Goal: Task Accomplishment & Management: Manage account settings

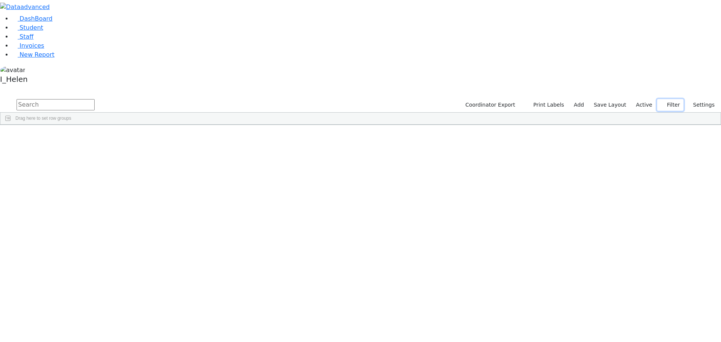
click at [673, 99] on button "Filter" at bounding box center [670, 105] width 26 height 12
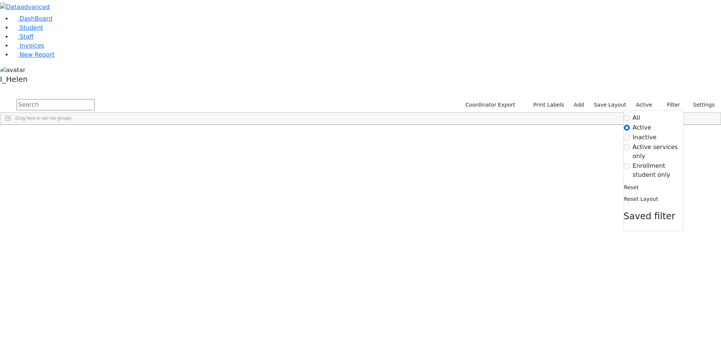
click at [643, 161] on label "Enrollment student only" at bounding box center [658, 170] width 50 height 18
click at [630, 163] on input "Enrollment student only" at bounding box center [627, 166] width 6 height 6
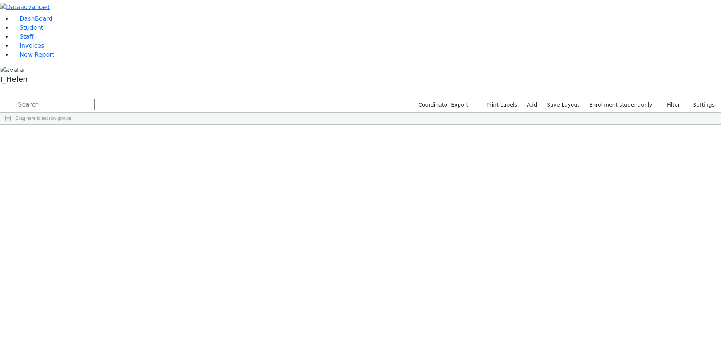
scroll to position [48, 0]
click at [669, 99] on button "Filter" at bounding box center [670, 105] width 26 height 12
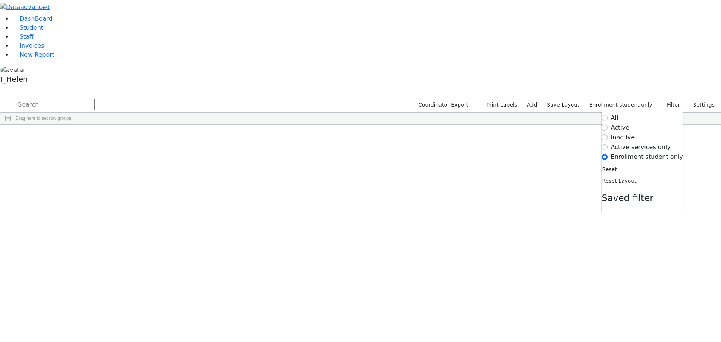
drag, startPoint x: 628, startPoint y: 56, endPoint x: 625, endPoint y: 59, distance: 4.0
click at [628, 133] on label "Inactive" at bounding box center [623, 137] width 24 height 9
click at [608, 134] on input "Inactive" at bounding box center [605, 137] width 6 height 6
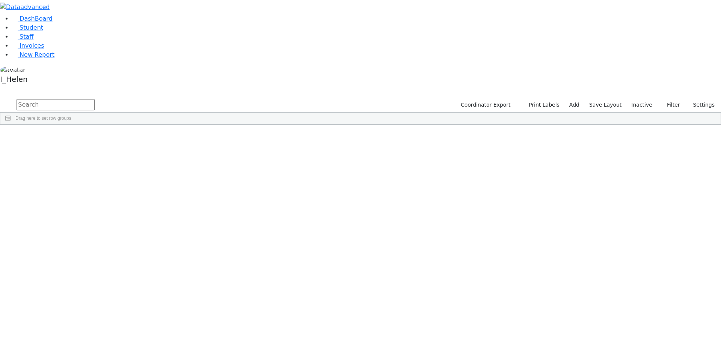
scroll to position [0, 0]
click at [95, 99] on input "text" at bounding box center [56, 104] width 78 height 11
type input "[PERSON_NAME]"
click at [89, 137] on div "[PERSON_NAME]" at bounding box center [67, 142] width 44 height 11
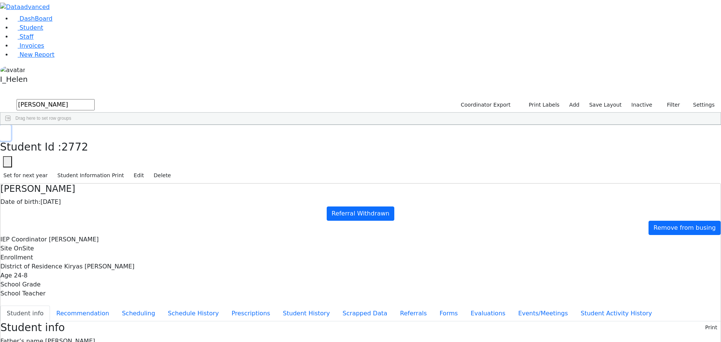
click at [11, 125] on button "button" at bounding box center [5, 133] width 11 height 16
click at [667, 99] on button "Filter" at bounding box center [670, 105] width 26 height 12
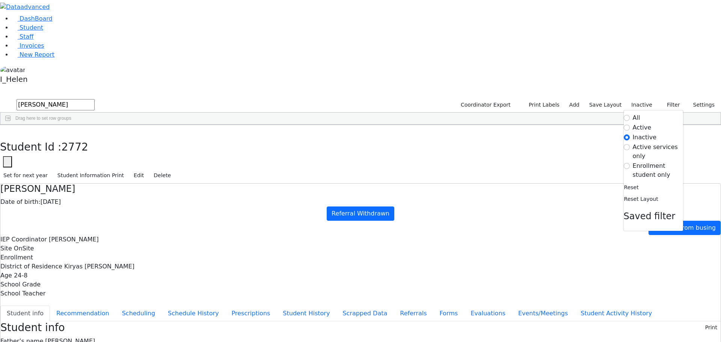
click at [641, 123] on label "Active" at bounding box center [642, 127] width 19 height 9
click at [630, 125] on input "Active" at bounding box center [627, 128] width 6 height 6
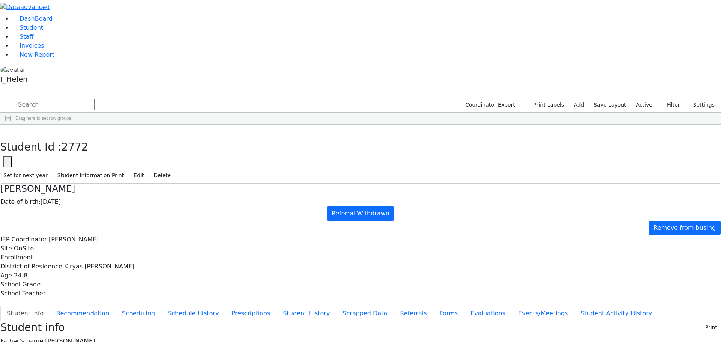
click at [95, 99] on input "text" at bounding box center [56, 104] width 78 height 11
type input "[PERSON_NAME]"
click at [131, 137] on div "[PERSON_NAME]" at bounding box center [109, 142] width 44 height 11
click at [116, 306] on button "Recommendation" at bounding box center [83, 314] width 66 height 16
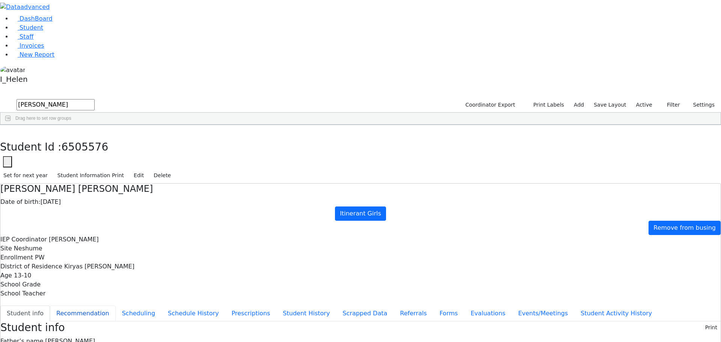
checkbox input "true"
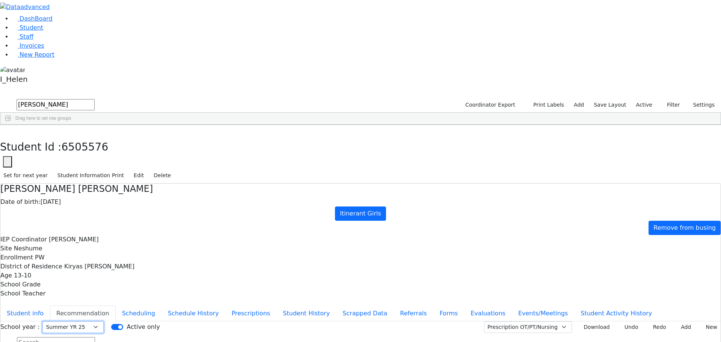
click at [104, 321] on select "Select School [GEOGRAPHIC_DATA] YR 25-26 Summer YR 25 School YR 24-25 Summer YR…" at bounding box center [72, 327] width 61 height 12
select select "212"
click at [104, 321] on select "Select School [GEOGRAPHIC_DATA] YR 25-26 Summer YR 25 School YR 24-25 Summer YR…" at bounding box center [72, 327] width 61 height 12
click at [464, 306] on button "Evaluations" at bounding box center [488, 314] width 48 height 16
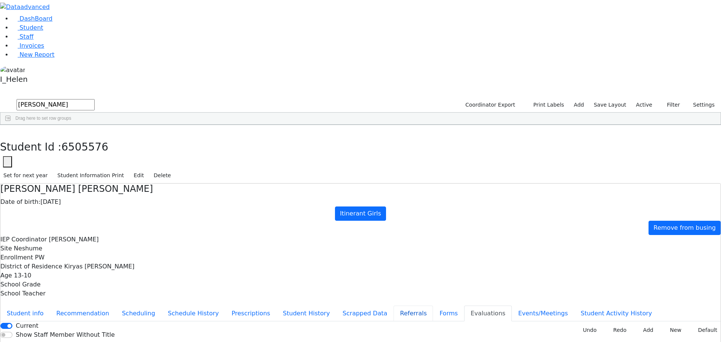
click at [394, 306] on button "Referrals" at bounding box center [413, 314] width 39 height 16
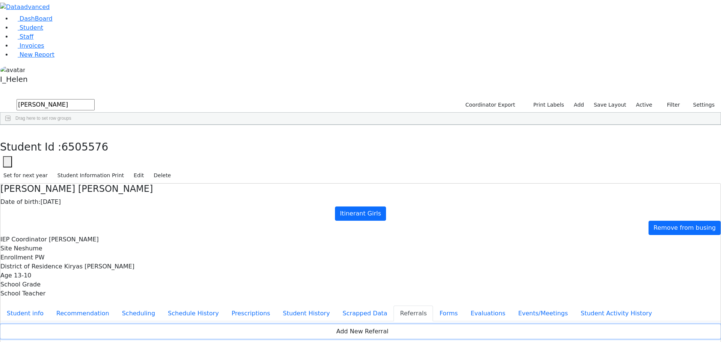
click at [470, 324] on button "Add New Referral" at bounding box center [360, 331] width 720 height 14
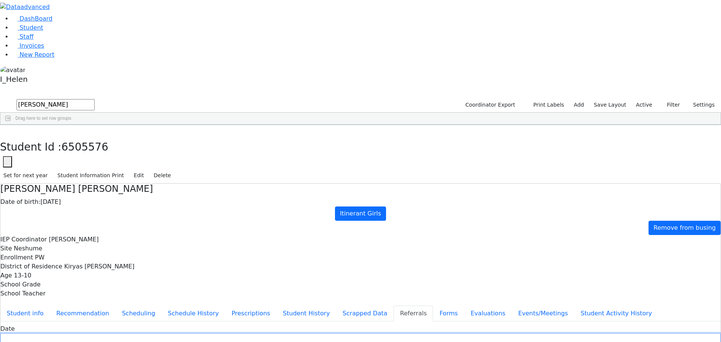
click at [289, 334] on input "text" at bounding box center [360, 340] width 720 height 12
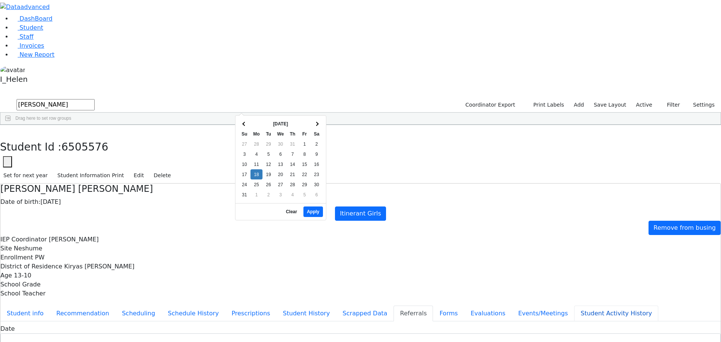
click at [574, 306] on button "Student Activity History" at bounding box center [616, 314] width 84 height 16
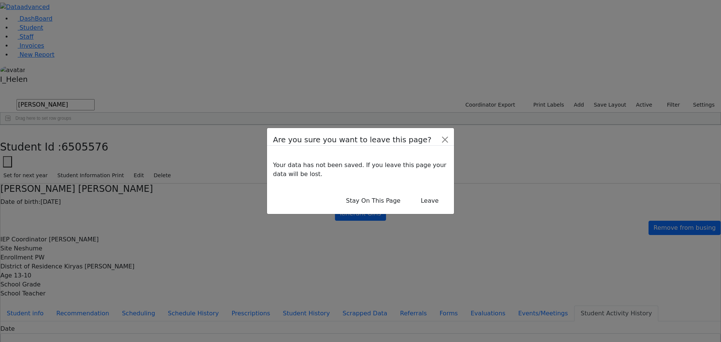
click at [426, 146] on div "Are you sure you want to leave this page?" at bounding box center [360, 137] width 187 height 18
click at [439, 143] on button "Close" at bounding box center [445, 140] width 12 height 12
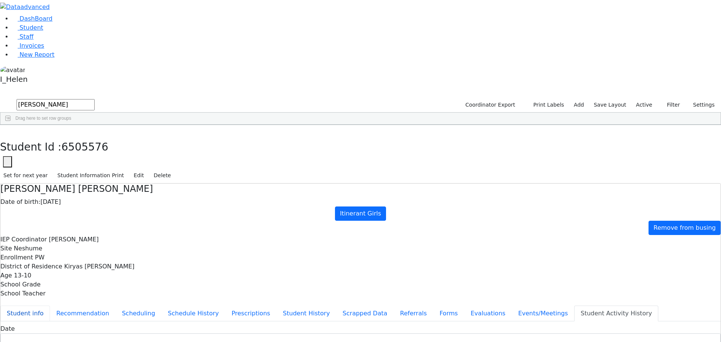
click at [50, 306] on button "Student info" at bounding box center [25, 314] width 50 height 16
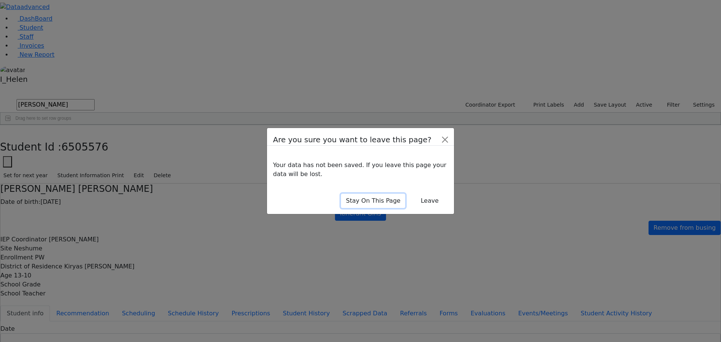
click at [378, 199] on button "Stay On This Page" at bounding box center [373, 201] width 64 height 14
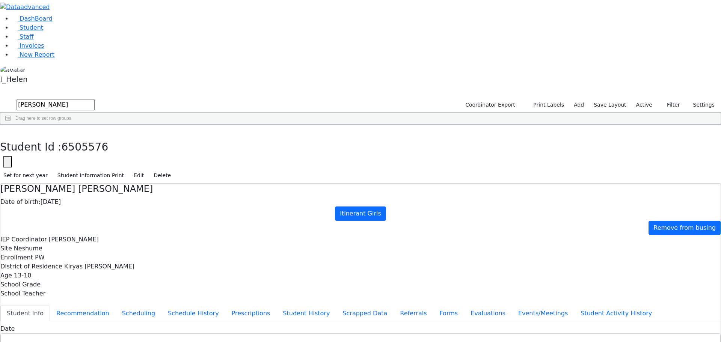
click at [50, 306] on button "Student info" at bounding box center [25, 314] width 50 height 16
click at [147, 170] on button "Edit" at bounding box center [138, 176] width 17 height 12
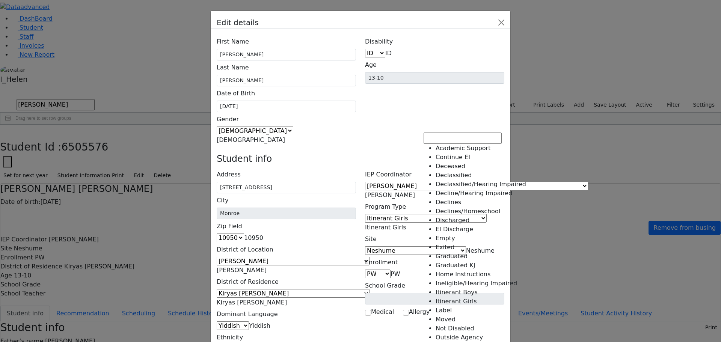
click at [406, 224] on span "Itinerant Girls" at bounding box center [385, 227] width 41 height 7
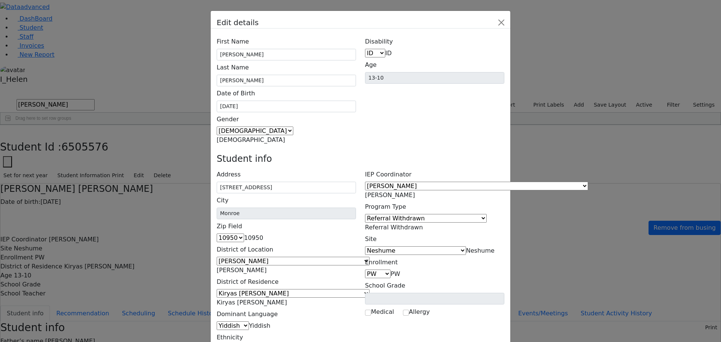
click at [423, 224] on span "Referral Withdrawn" at bounding box center [394, 227] width 58 height 7
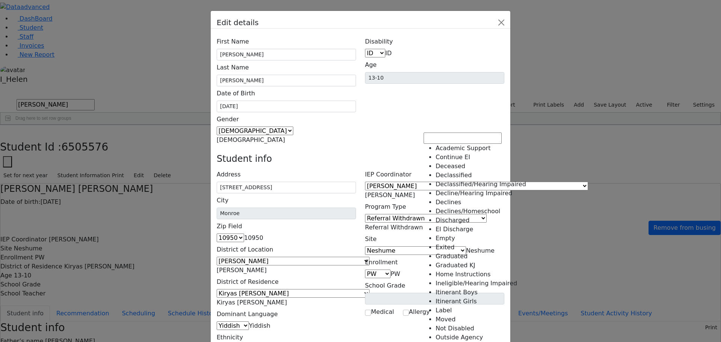
scroll to position [131, 0]
select select "18"
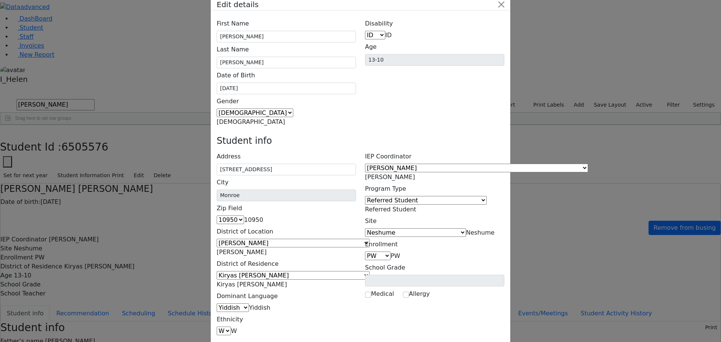
scroll to position [27, 0]
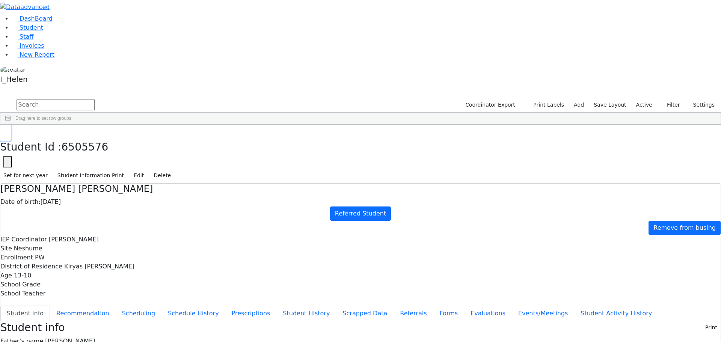
click at [11, 125] on button "button" at bounding box center [5, 133] width 11 height 16
click at [669, 99] on button "Filter" at bounding box center [670, 105] width 26 height 12
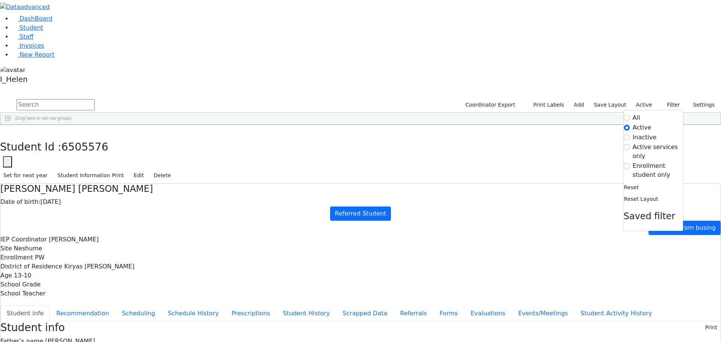
click at [645, 161] on label "Enrollment student only" at bounding box center [658, 170] width 50 height 18
click at [630, 163] on input "Enrollment student only" at bounding box center [627, 166] width 6 height 6
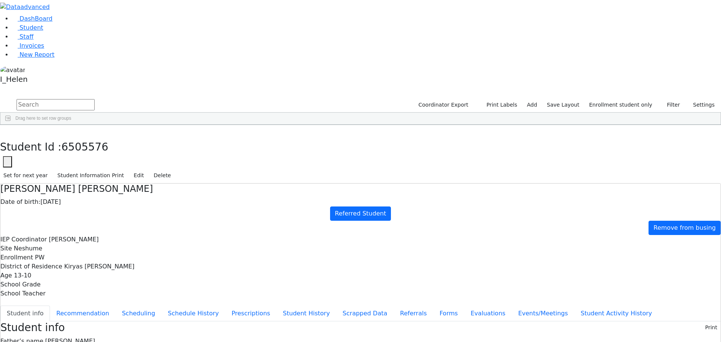
scroll to position [0, 0]
click at [669, 99] on button "Filter" at bounding box center [670, 105] width 26 height 12
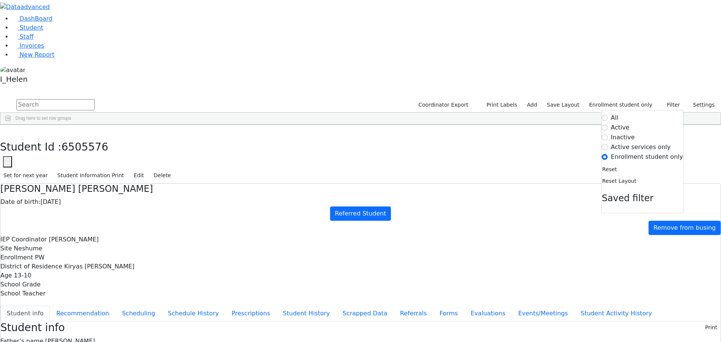
click at [622, 133] on label "Inactive" at bounding box center [623, 137] width 24 height 9
click at [608, 134] on input "Inactive" at bounding box center [605, 137] width 6 height 6
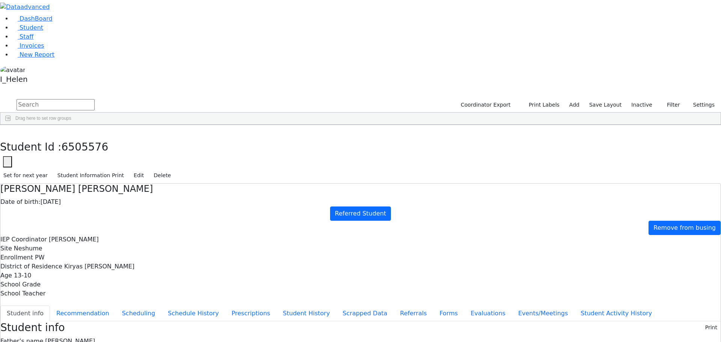
click at [95, 99] on input "text" at bounding box center [56, 104] width 78 height 11
type input "[PERSON_NAME]"
click at [0, 98] on button "submit" at bounding box center [7, 105] width 15 height 14
click at [673, 99] on button "Filter" at bounding box center [670, 105] width 26 height 12
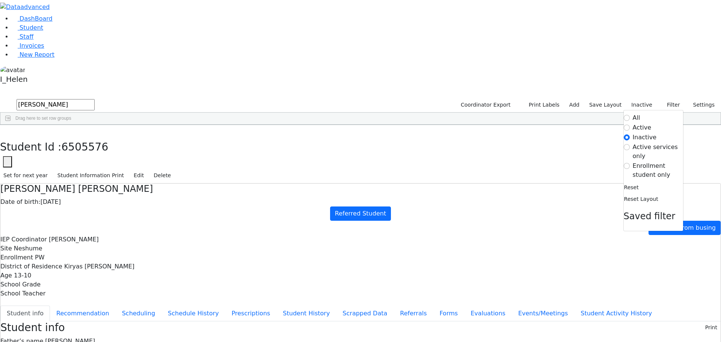
click at [634, 143] on label "Active services only" at bounding box center [658, 152] width 50 height 18
click at [630, 144] on input "Active services only" at bounding box center [627, 147] width 6 height 6
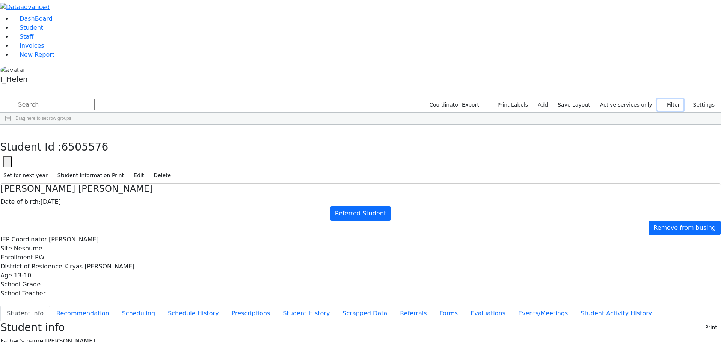
click at [673, 99] on button "Filter" at bounding box center [670, 105] width 26 height 12
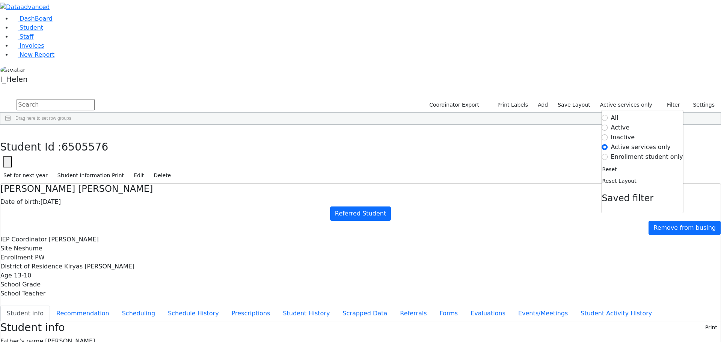
click at [630, 123] on label "Active" at bounding box center [620, 127] width 19 height 9
click at [608, 125] on input "Active" at bounding box center [605, 128] width 6 height 6
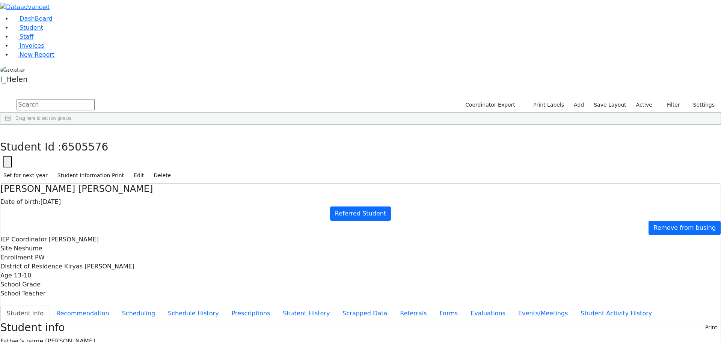
click at [95, 99] on input "text" at bounding box center [56, 104] width 78 height 11
click at [0, 98] on button "submit" at bounding box center [7, 105] width 15 height 14
type input "[PERSON_NAME]"
click at [89, 158] on div "[PERSON_NAME]" at bounding box center [67, 163] width 44 height 11
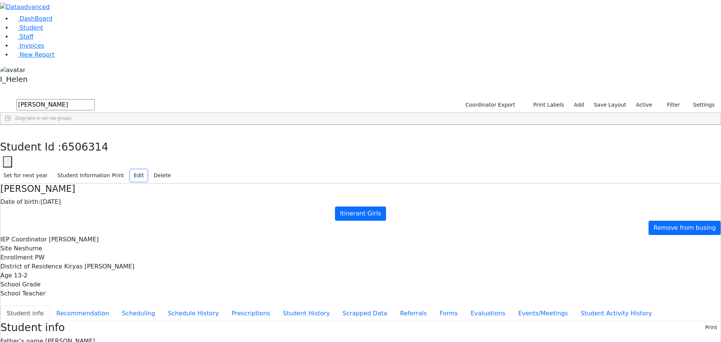
click at [147, 170] on button "Edit" at bounding box center [138, 176] width 17 height 12
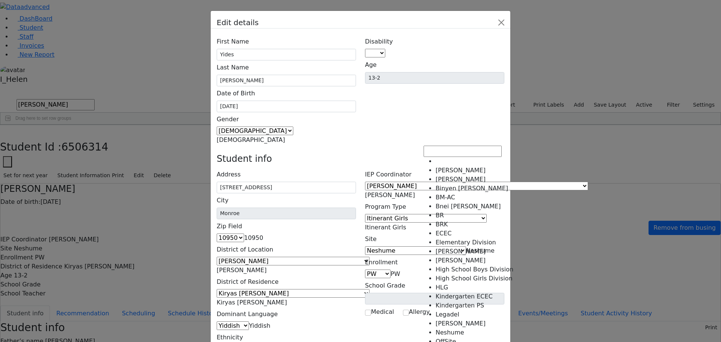
click at [466, 247] on span "Neshume" at bounding box center [480, 250] width 29 height 7
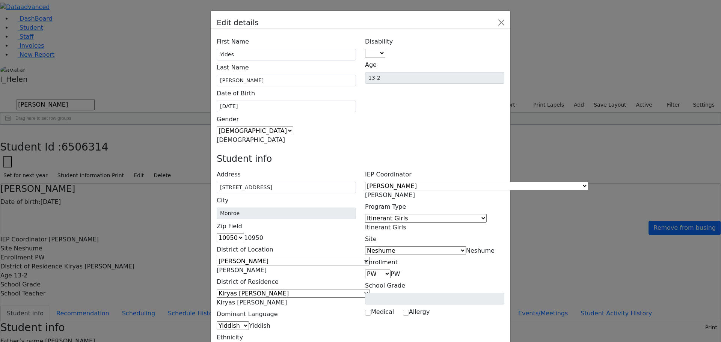
click at [475, 168] on div "IEP Coordinator [PERSON_NAME] [PERSON_NAME], [PERSON_NAME] [PERSON_NAME], [PERS…" at bounding box center [435, 261] width 148 height 186
click at [406, 224] on span "Itinerant Girls" at bounding box center [385, 227] width 41 height 7
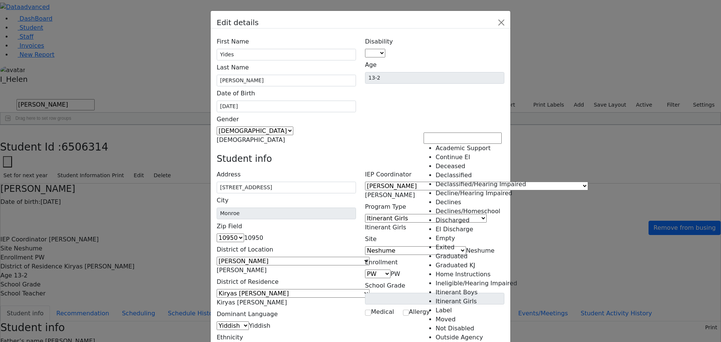
scroll to position [94, 0]
select select "18"
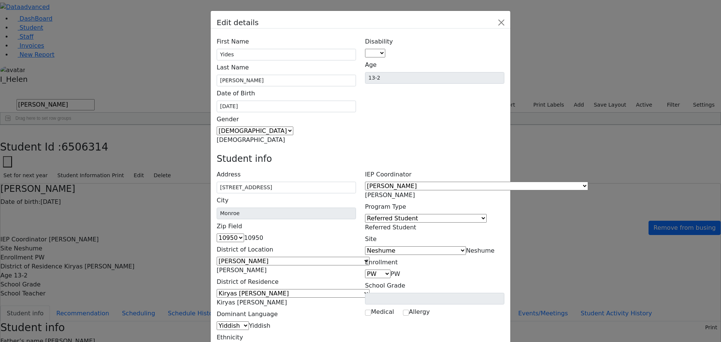
click at [466, 247] on span "Neshume" at bounding box center [480, 250] width 29 height 7
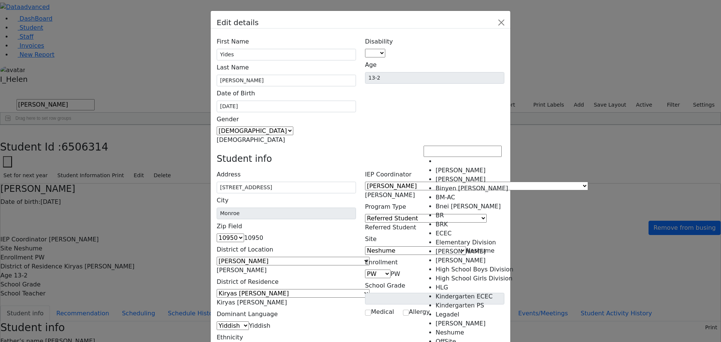
scroll to position [137, 0]
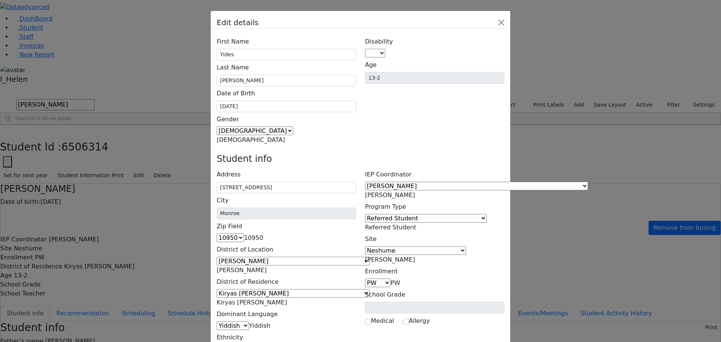
select select "14"
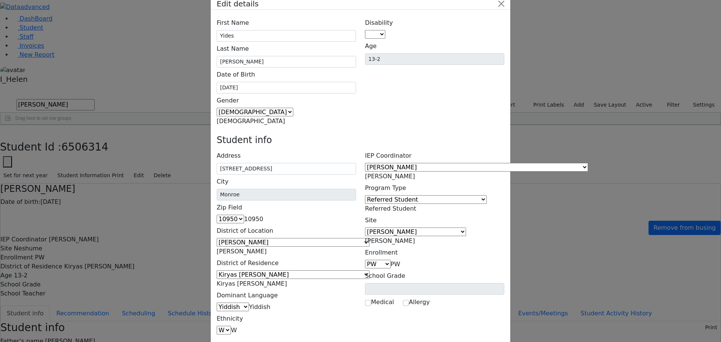
scroll to position [27, 0]
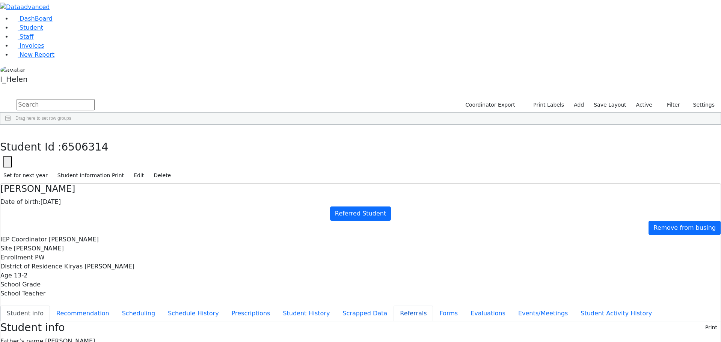
click at [394, 306] on button "Referrals" at bounding box center [413, 314] width 39 height 16
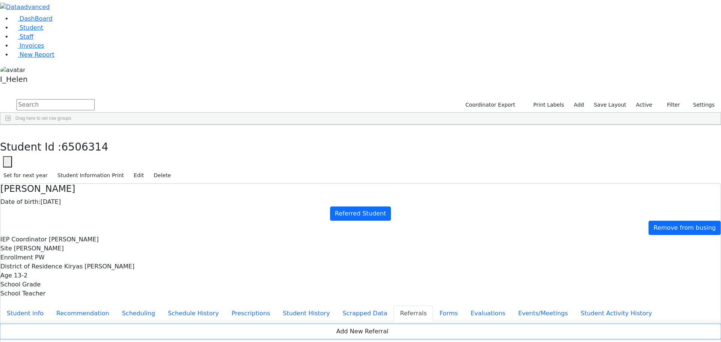
click at [453, 324] on button "Add New Referral" at bounding box center [360, 331] width 720 height 14
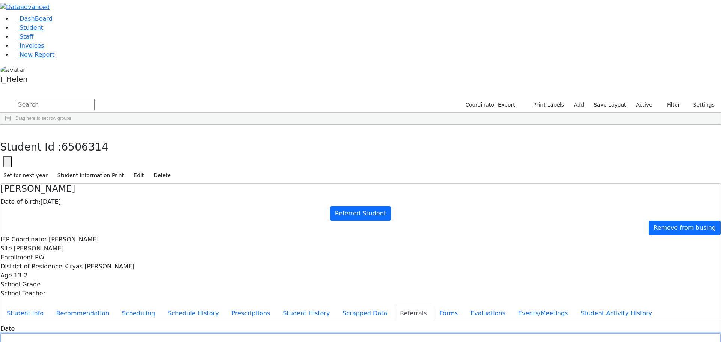
click at [293, 334] on input "text" at bounding box center [360, 340] width 720 height 12
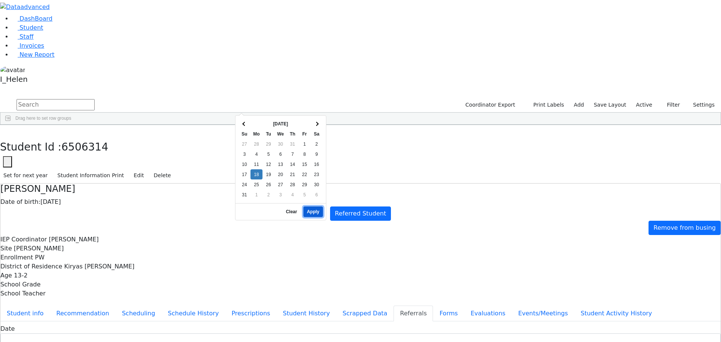
click at [314, 207] on button "Apply" at bounding box center [312, 212] width 19 height 11
type input "[DATE]"
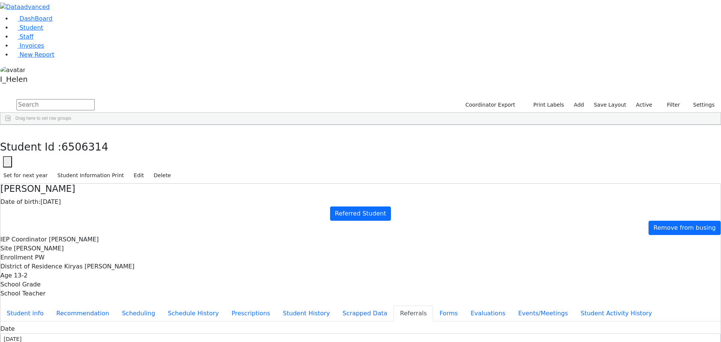
type input "Mrs, [PERSON_NAME]"
select select "Mother"
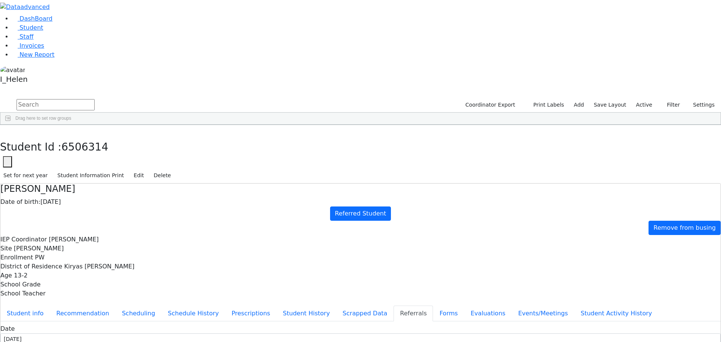
type textarea "Yides will be attending [PERSON_NAME] in [GEOGRAPHIC_DATA]."
drag, startPoint x: 415, startPoint y: 170, endPoint x: 348, endPoint y: 128, distance: 78.6
type textarea "Yides has a diagnosis of [MEDICAL_DATA]. [PERSON_NAME] will be attending [PERSO…"
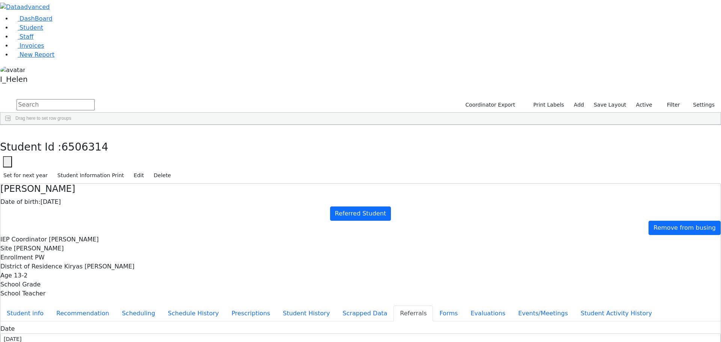
type textarea "u"
type textarea "Yides has a diagnosis of [MEDICAL_DATA]. [PERSON_NAME] will be attending [PERSO…"
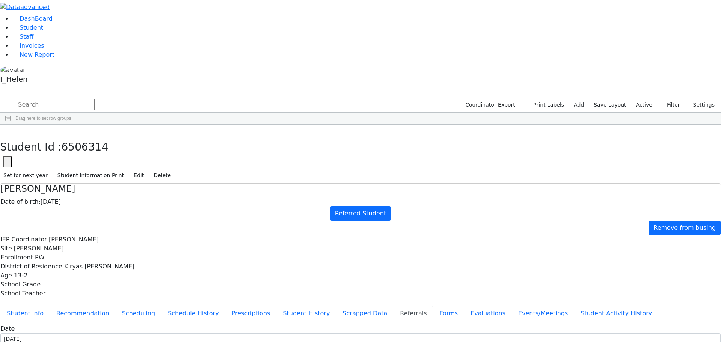
checkbox input "true"
click at [464, 306] on button "Evaluations" at bounding box center [488, 314] width 48 height 16
click at [8, 131] on icon "button" at bounding box center [5, 133] width 4 height 5
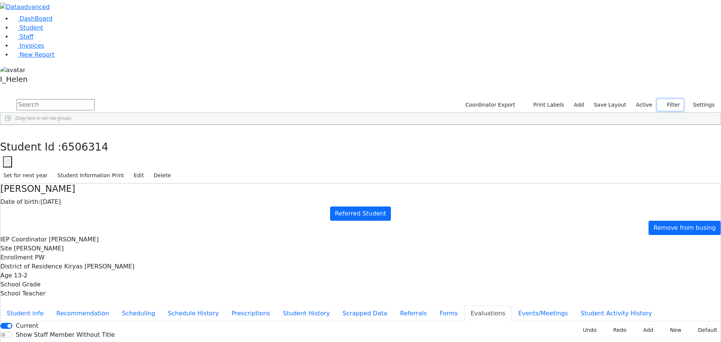
click at [669, 99] on button "Filter" at bounding box center [670, 105] width 26 height 12
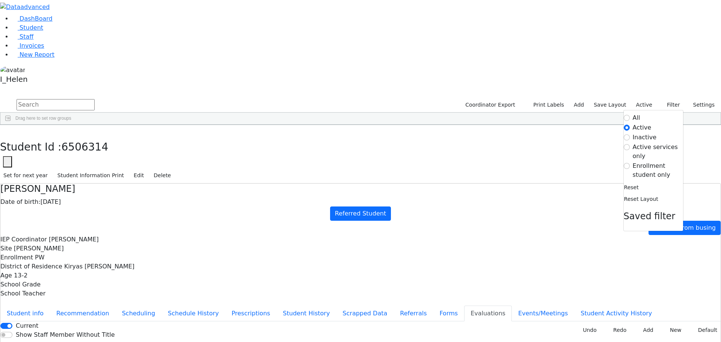
click at [656, 161] on label "Enrollment student only" at bounding box center [658, 170] width 50 height 18
click at [630, 163] on input "Enrollment student only" at bounding box center [627, 166] width 6 height 6
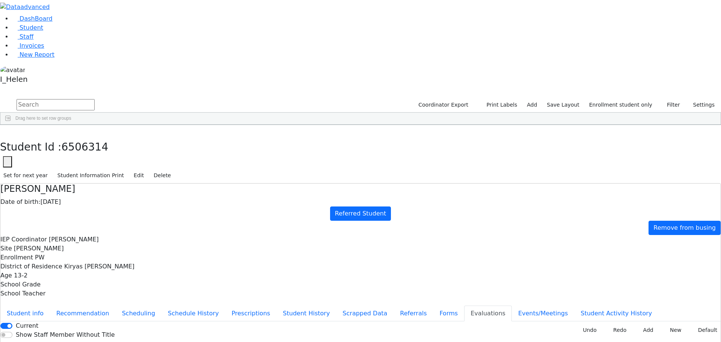
scroll to position [69, 0]
click at [50, 306] on button "Student info" at bounding box center [25, 314] width 50 height 16
click at [433, 306] on button "Forms" at bounding box center [448, 314] width 31 height 16
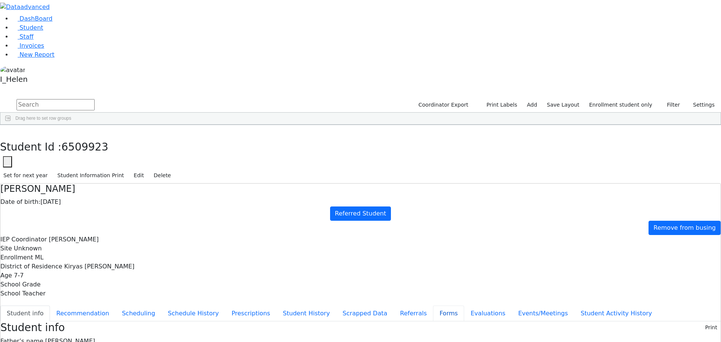
type input "[PERSON_NAME]"
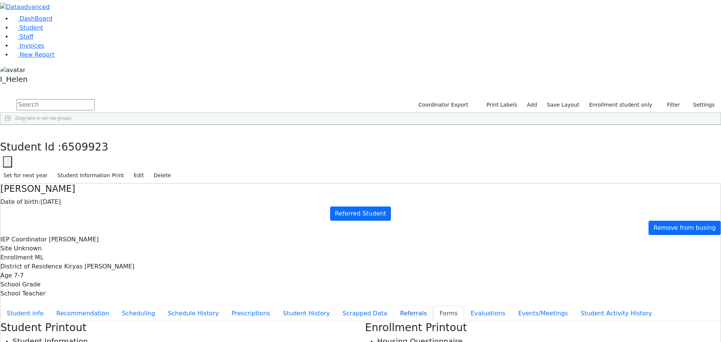
click at [394, 306] on button "Referrals" at bounding box center [413, 314] width 39 height 16
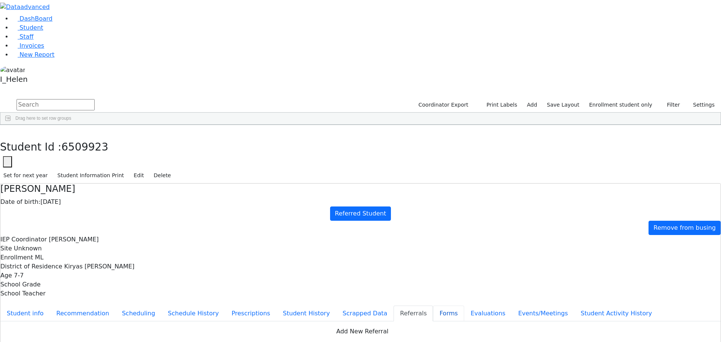
drag, startPoint x: 178, startPoint y: 198, endPoint x: 180, endPoint y: 202, distance: 3.9
click at [433, 306] on button "Forms" at bounding box center [448, 314] width 31 height 16
type input "[PERSON_NAME]"
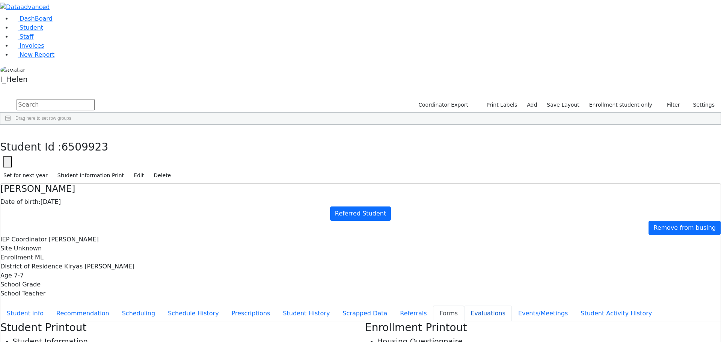
click at [464, 306] on button "Evaluations" at bounding box center [488, 314] width 48 height 16
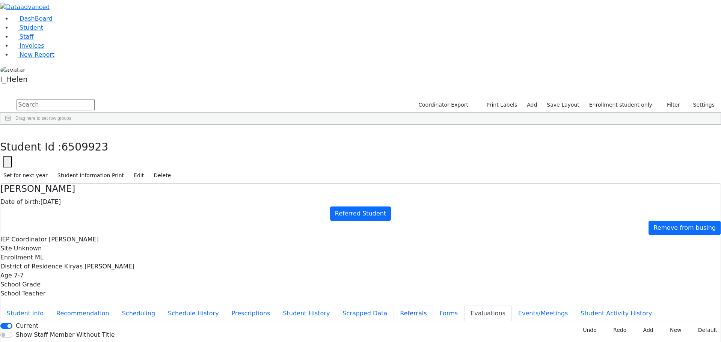
click at [394, 306] on button "Referrals" at bounding box center [413, 314] width 39 height 16
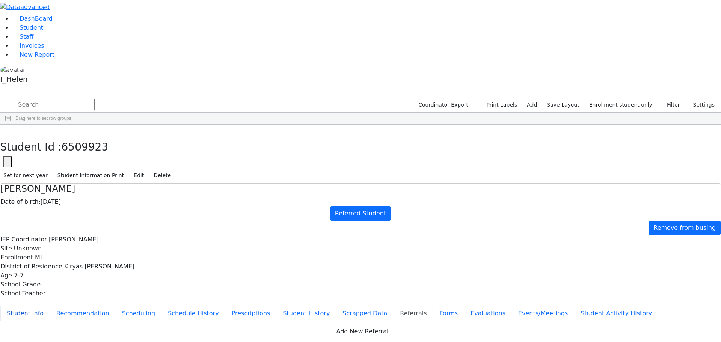
click at [50, 306] on button "Student info" at bounding box center [25, 314] width 50 height 16
click at [11, 125] on button "button" at bounding box center [5, 133] width 11 height 16
click at [89, 300] on div "[PERSON_NAME]" at bounding box center [67, 305] width 44 height 11
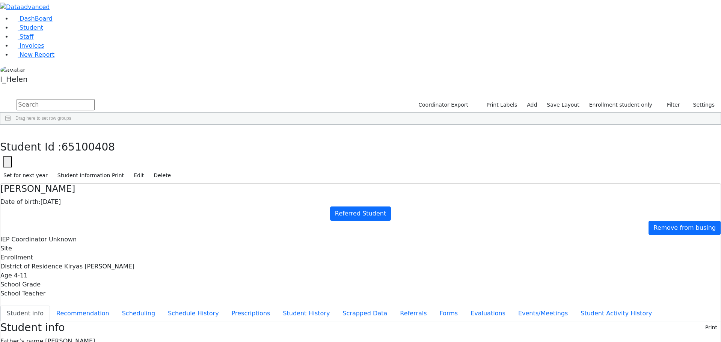
click at [149, 125] on div "Student Id : 65100408 Student Id 65100408 Cancel Save Set for next year Student…" at bounding box center [360, 154] width 721 height 59
click at [136, 87] on div "Students 32 A 24 K 24 W 24 A 24 K 24 W 24 A" at bounding box center [360, 92] width 721 height 11
click at [8, 131] on icon "button" at bounding box center [5, 133] width 4 height 5
click at [89, 211] on div "[PERSON_NAME]" at bounding box center [67, 216] width 44 height 11
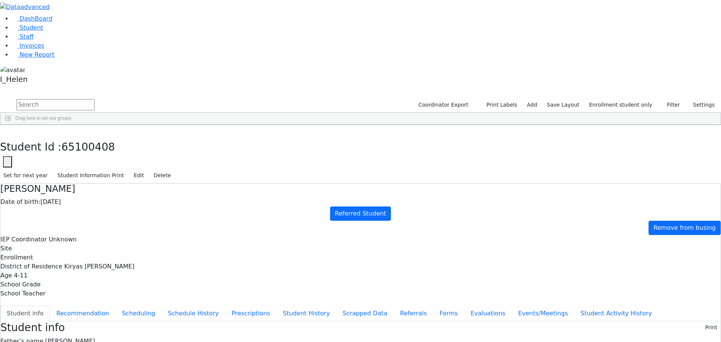
click at [89, 211] on div "[PERSON_NAME]" at bounding box center [67, 216] width 44 height 11
click at [394, 306] on button "Referrals" at bounding box center [413, 314] width 39 height 16
click at [8, 131] on icon "button" at bounding box center [5, 133] width 4 height 5
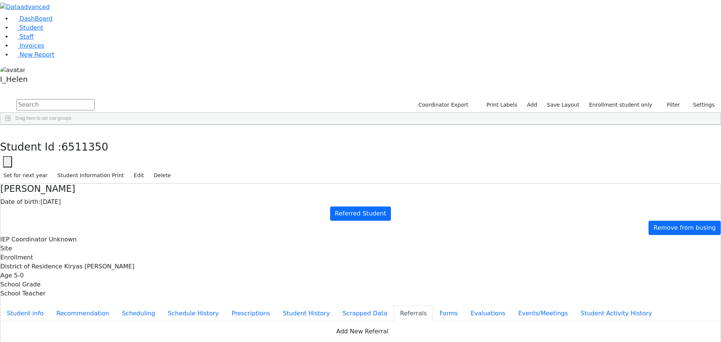
click at [433, 306] on button "Forms" at bounding box center [448, 314] width 31 height 16
type input "[PERSON_NAME]"
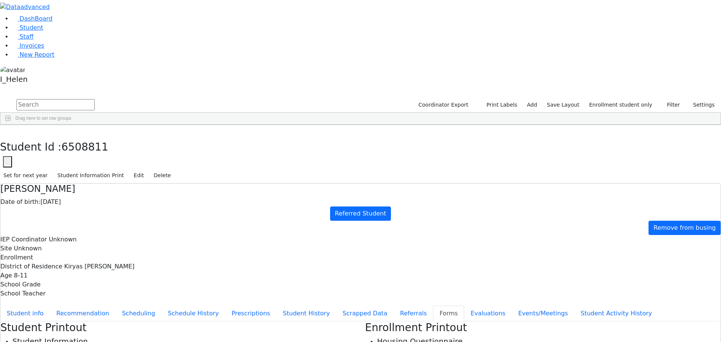
click at [50, 306] on button "Student info" at bounding box center [25, 314] width 50 height 16
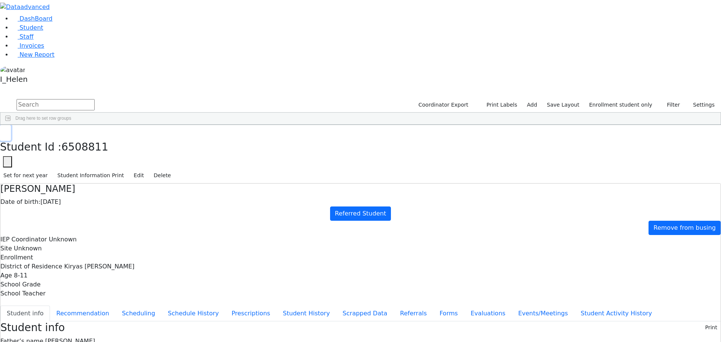
click at [11, 125] on button "button" at bounding box center [5, 133] width 11 height 16
click at [672, 99] on button "Filter" at bounding box center [670, 105] width 26 height 12
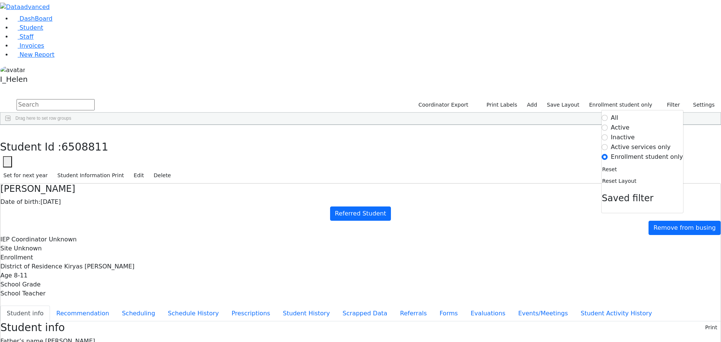
click at [626, 123] on label "Active" at bounding box center [620, 127] width 19 height 9
click at [608, 125] on input "Active" at bounding box center [605, 128] width 6 height 6
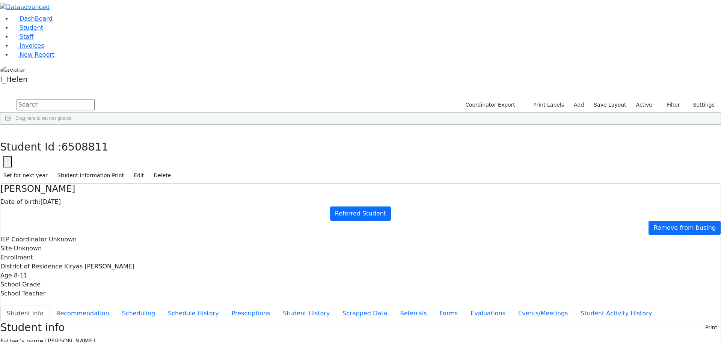
scroll to position [0, 0]
click at [95, 99] on input "text" at bounding box center [56, 104] width 78 height 11
type input "[PERSON_NAME]"
click at [89, 137] on div "[PERSON_NAME]" at bounding box center [67, 142] width 44 height 11
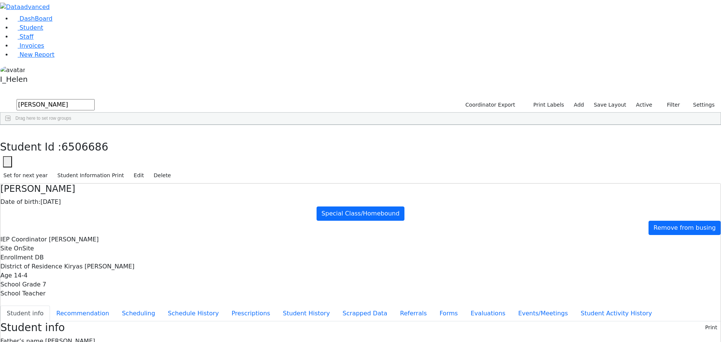
scroll to position [30, 0]
drag, startPoint x: 718, startPoint y: 126, endPoint x: 720, endPoint y: 115, distance: 10.6
click at [161, 306] on button "Scheduling" at bounding box center [139, 314] width 46 height 16
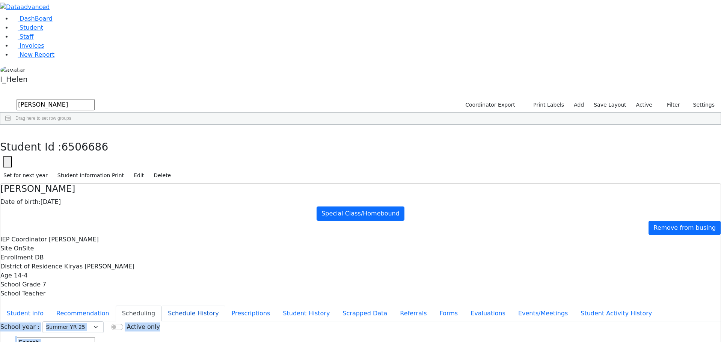
click at [164, 306] on button "Schedule History" at bounding box center [193, 314] width 64 height 16
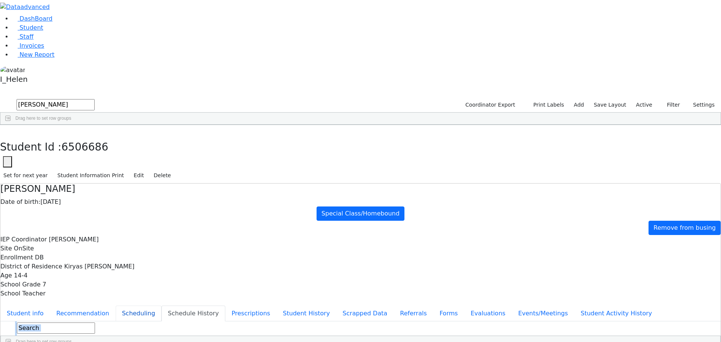
click at [161, 306] on button "Scheduling" at bounding box center [139, 314] width 46 height 16
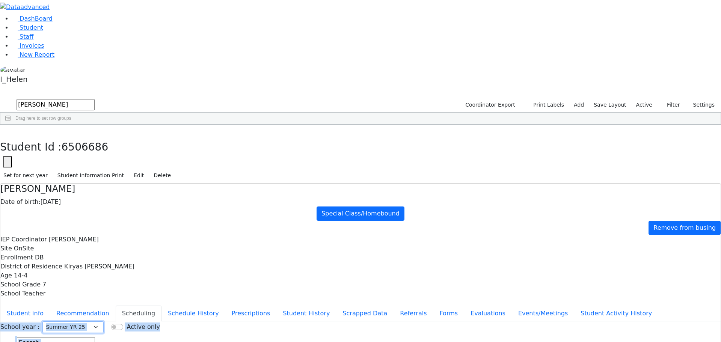
click at [104, 321] on select "Select School [GEOGRAPHIC_DATA] YR 25-26 Summer YR 25 School YR 24-25 Summer YR…" at bounding box center [72, 327] width 61 height 12
select select "212"
click at [104, 321] on select "Select School [GEOGRAPHIC_DATA] YR 25-26 Summer YR 25 School YR 24-25 Summer YR…" at bounding box center [72, 327] width 61 height 12
click at [394, 306] on button "Referrals" at bounding box center [413, 314] width 39 height 16
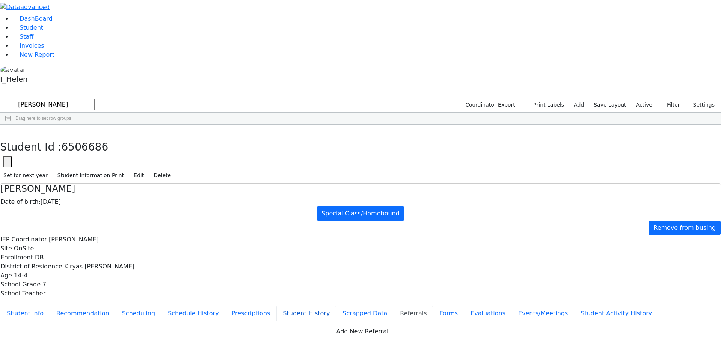
click at [276, 306] on button "Student History" at bounding box center [306, 314] width 60 height 16
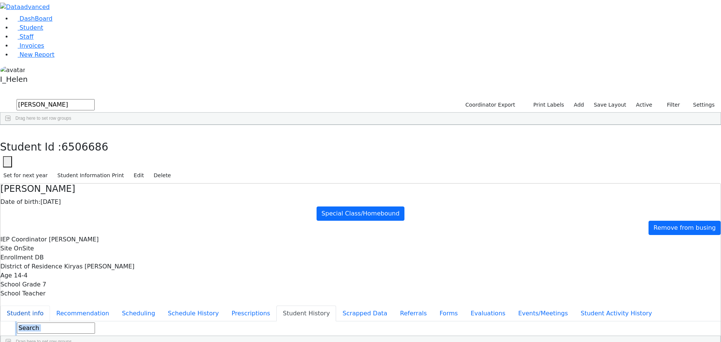
click at [50, 306] on button "Student info" at bounding box center [25, 314] width 50 height 16
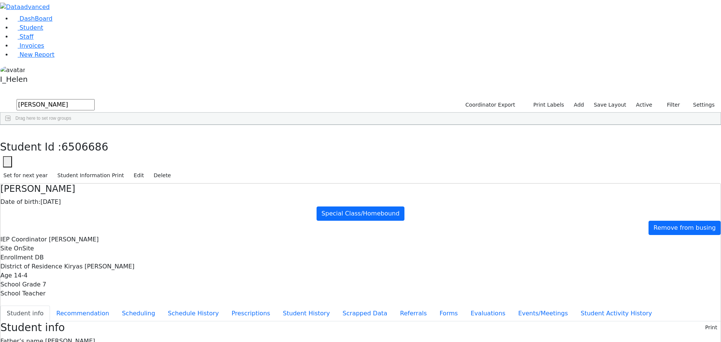
scroll to position [0, 0]
click at [512, 306] on button "Events/Meetings" at bounding box center [543, 314] width 62 height 16
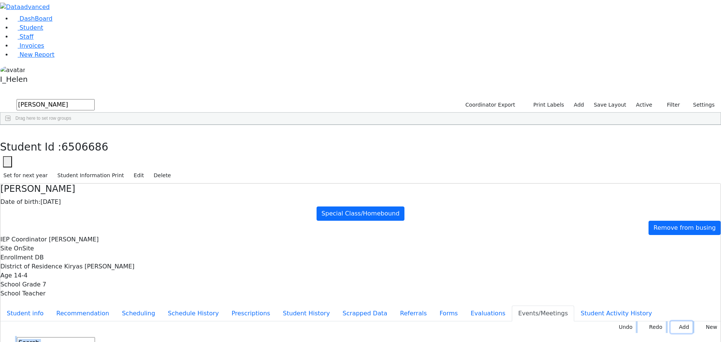
click at [678, 321] on button "Add" at bounding box center [682, 327] width 22 height 12
type input "[DATE]"
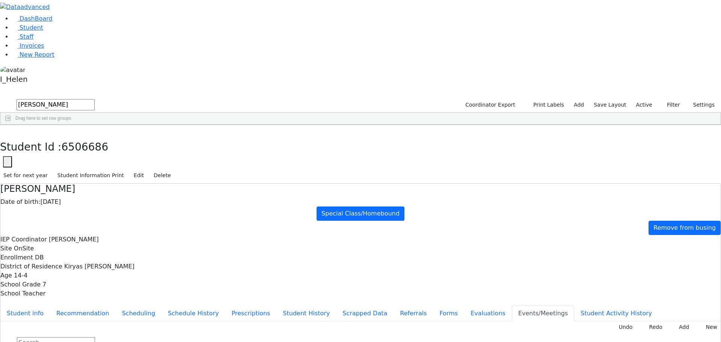
click at [154, 183] on div "[PERSON_NAME] Date of birth: [DEMOGRAPHIC_DATA] Special Class/Homebound Remove …" at bounding box center [360, 273] width 721 height 180
click at [180, 306] on button "Schedule History" at bounding box center [193, 314] width 64 height 16
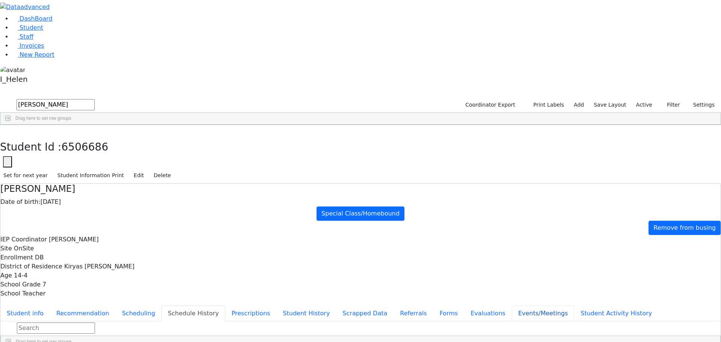
click at [512, 306] on button "Events/Meetings" at bounding box center [543, 314] width 62 height 16
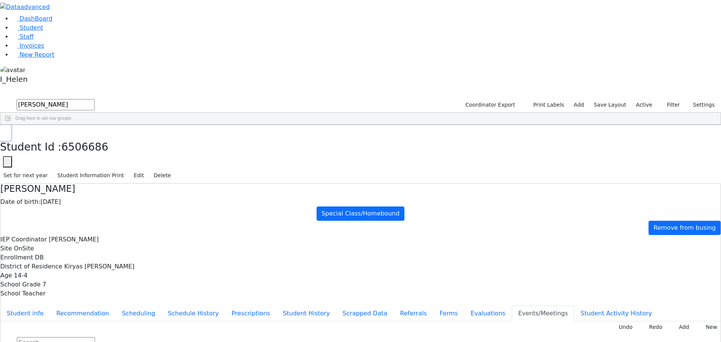
click at [11, 125] on button "button" at bounding box center [5, 133] width 11 height 16
drag, startPoint x: 122, startPoint y: 32, endPoint x: 91, endPoint y: 39, distance: 31.5
click at [91, 98] on form "[PERSON_NAME]" at bounding box center [47, 105] width 95 height 14
click at [0, 98] on button "submit" at bounding box center [7, 105] width 15 height 14
click at [87, 137] on div "[PERSON_NAME]" at bounding box center [64, 142] width 44 height 11
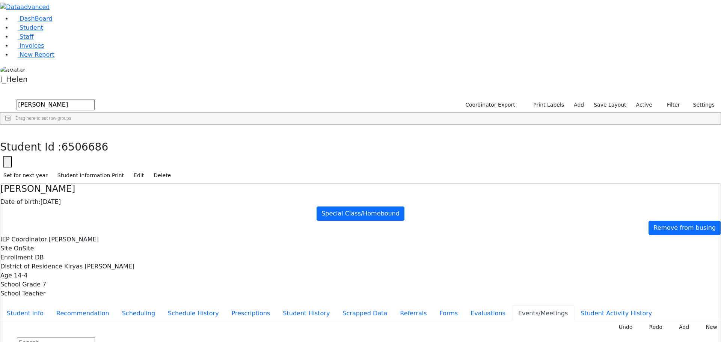
click at [87, 137] on div "[PERSON_NAME]" at bounding box center [64, 142] width 44 height 11
click at [50, 306] on button "Student info" at bounding box center [25, 314] width 50 height 16
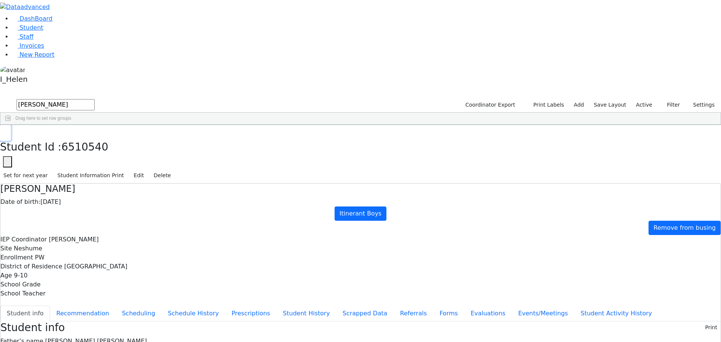
click at [8, 131] on icon "button" at bounding box center [5, 133] width 4 height 5
drag, startPoint x: 130, startPoint y: 32, endPoint x: 92, endPoint y: 36, distance: 38.5
click at [92, 98] on form "[PERSON_NAME]" at bounding box center [47, 105] width 95 height 14
type input "s"
type input "m"
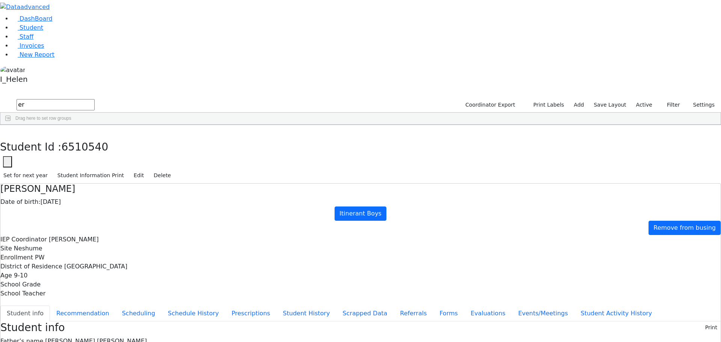
type input "e"
drag, startPoint x: 123, startPoint y: 30, endPoint x: 95, endPoint y: 27, distance: 28.3
click at [95, 98] on form "dersh" at bounding box center [47, 105] width 95 height 14
click at [87, 158] on div "[PERSON_NAME]" at bounding box center [64, 163] width 44 height 11
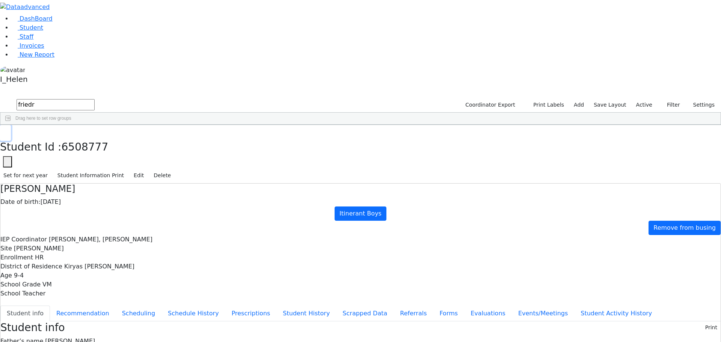
click at [11, 125] on button "button" at bounding box center [5, 133] width 11 height 16
click at [95, 99] on input "friedr" at bounding box center [56, 104] width 78 height 11
type input "f"
type input "dersho"
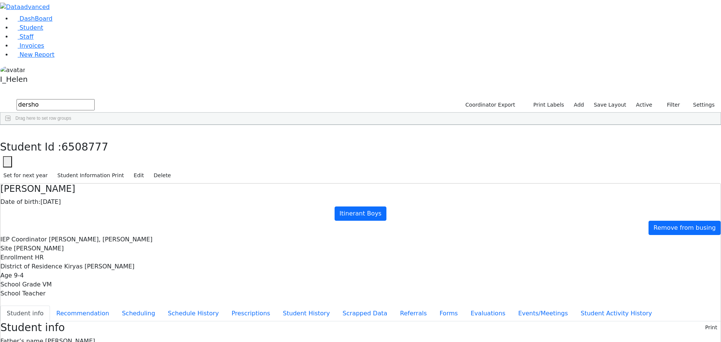
click at [87, 137] on div "Dershowitz" at bounding box center [64, 142] width 44 height 11
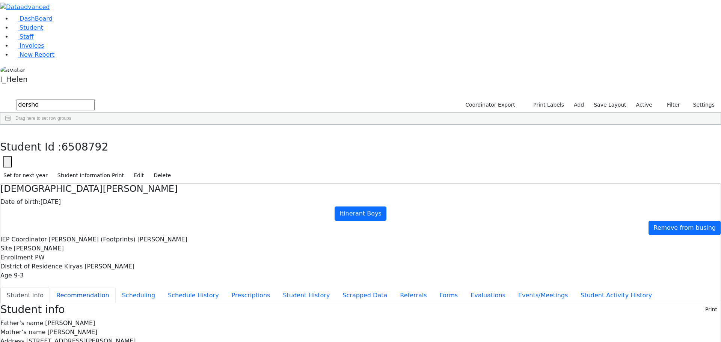
click at [116, 288] on button "Recommendation" at bounding box center [83, 296] width 66 height 16
checkbox input "true"
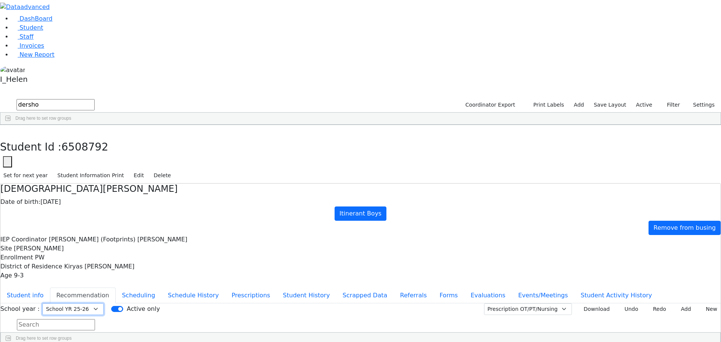
click at [104, 303] on select "Select School [GEOGRAPHIC_DATA] YR 25-26 Summer YR 25 School YR 24-25 Summer YR…" at bounding box center [72, 309] width 61 height 12
click at [161, 288] on button "Scheduling" at bounding box center [139, 296] width 46 height 16
click at [50, 288] on button "Student info" at bounding box center [25, 296] width 50 height 16
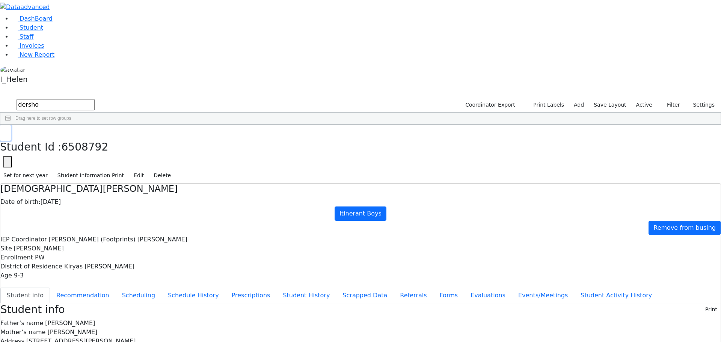
click at [8, 131] on icon "button" at bounding box center [5, 133] width 4 height 5
click at [95, 99] on input "dersho" at bounding box center [56, 104] width 78 height 11
type input "d"
click at [95, 99] on input "jacody" at bounding box center [56, 104] width 78 height 11
type input "[PERSON_NAME]"
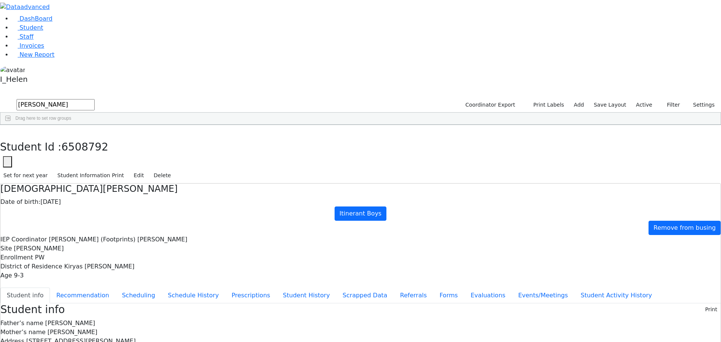
click at [87, 137] on div "[PERSON_NAME]" at bounding box center [64, 142] width 44 height 11
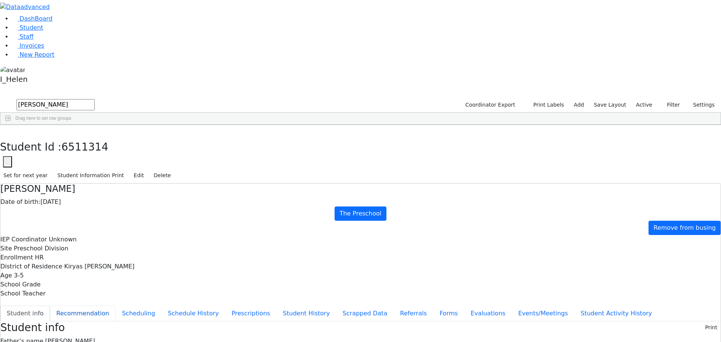
click at [116, 306] on button "Recommendation" at bounding box center [83, 314] width 66 height 16
checkbox input "true"
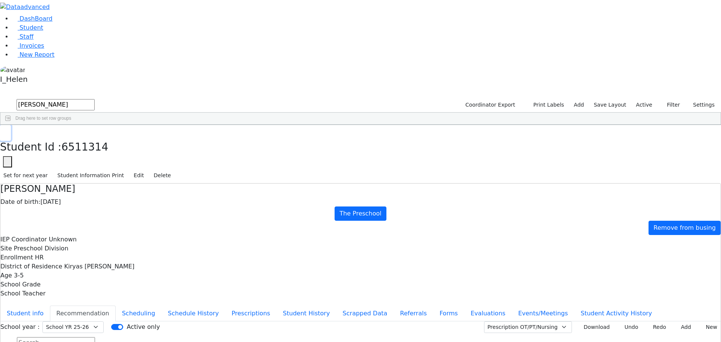
click at [11, 125] on button "button" at bounding box center [5, 133] width 11 height 16
drag, startPoint x: 130, startPoint y: 30, endPoint x: 95, endPoint y: 37, distance: 35.9
click at [95, 98] on form "[PERSON_NAME]" at bounding box center [47, 105] width 95 height 14
click at [0, 98] on button "submit" at bounding box center [7, 105] width 15 height 14
type input "masri"
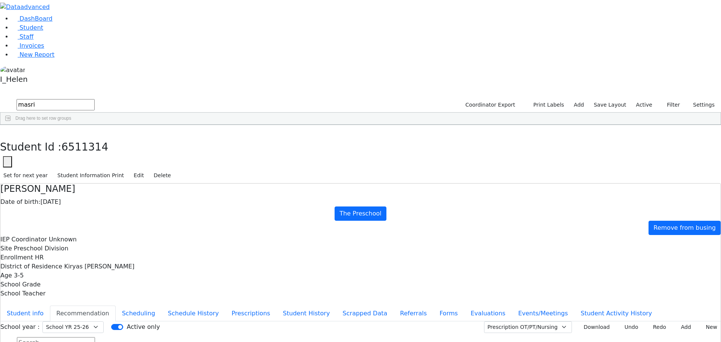
click at [0, 98] on button "submit" at bounding box center [7, 105] width 15 height 14
click at [76, 125] on div "Last Name" at bounding box center [61, 131] width 29 height 12
click at [87, 137] on div "Masri" at bounding box center [64, 142] width 44 height 11
click at [142, 137] on div "6511323 [PERSON_NAME] [DATE] Unknown PW The Preschool Kiryas [PERSON_NAME] [PER…" at bounding box center [309, 142] width 618 height 11
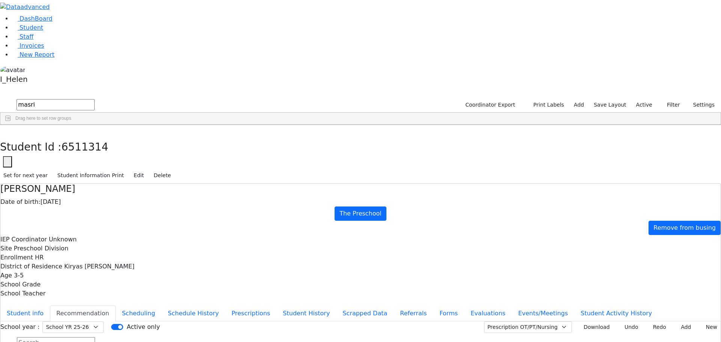
click at [87, 137] on div "Masri" at bounding box center [64, 142] width 44 height 11
select select "212"
click at [161, 306] on button "Scheduling" at bounding box center [139, 314] width 46 height 16
click at [116, 306] on button "Recommendation" at bounding box center [83, 314] width 66 height 16
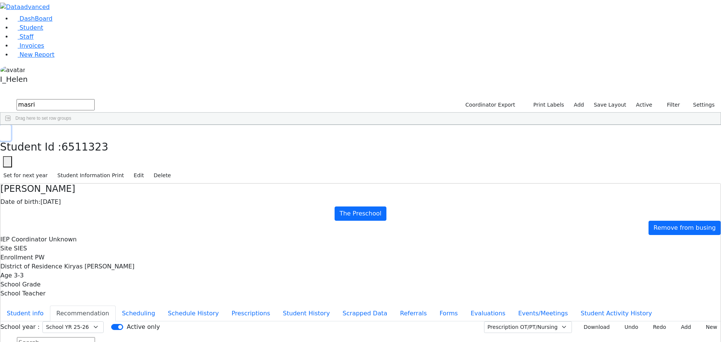
click at [8, 131] on icon "button" at bounding box center [5, 133] width 4 height 5
drag, startPoint x: 131, startPoint y: 38, endPoint x: 119, endPoint y: 32, distance: 13.6
click at [95, 99] on input "masri" at bounding box center [56, 104] width 78 height 11
drag, startPoint x: 119, startPoint y: 32, endPoint x: 101, endPoint y: 38, distance: 18.6
click at [95, 99] on input "masri" at bounding box center [56, 104] width 78 height 11
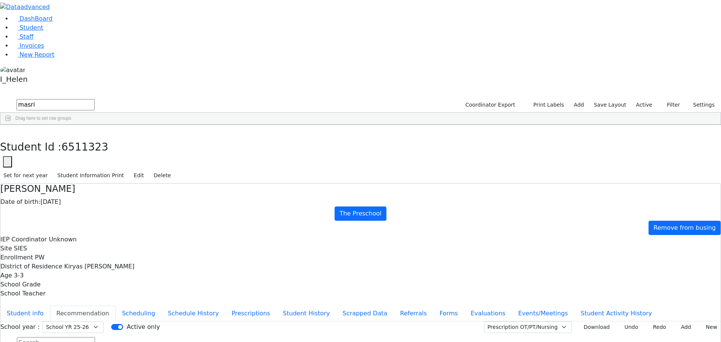
type input "h"
type input "[PERSON_NAME]"
click at [87, 137] on div "[PERSON_NAME]" at bounding box center [64, 142] width 44 height 11
click at [104, 321] on select "Select School [GEOGRAPHIC_DATA] YR 25-26 Summer YR 25 School YR 24-25 Summer YR…" at bounding box center [72, 327] width 61 height 12
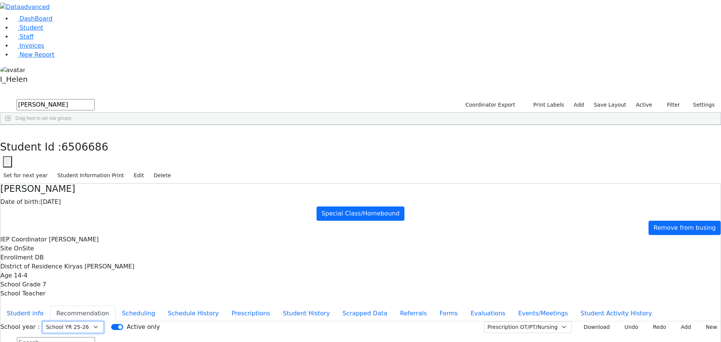
select select "210"
click at [104, 321] on select "Select School [GEOGRAPHIC_DATA] YR 25-26 Summer YR 25 School YR 24-25 Summer YR…" at bounding box center [72, 327] width 61 height 12
click at [161, 306] on button "Scheduling" at bounding box center [139, 314] width 46 height 16
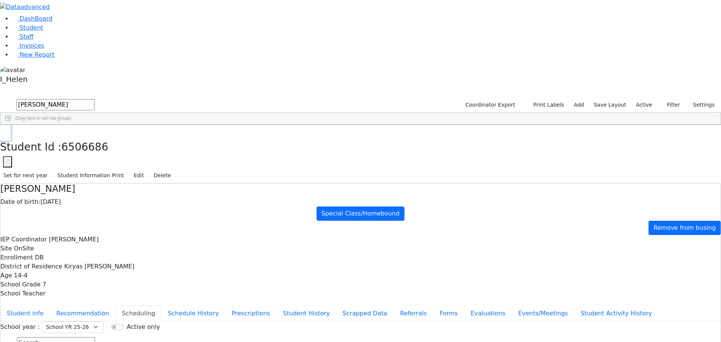
click at [8, 131] on icon "button" at bounding box center [5, 133] width 4 height 5
drag, startPoint x: 125, startPoint y: 35, endPoint x: 98, endPoint y: 47, distance: 29.3
click at [98, 98] on div "[PERSON_NAME] Coordinator Export Print Labels Add Save Layout Active Filter All…" at bounding box center [360, 111] width 721 height 27
click at [674, 99] on button "Filter" at bounding box center [670, 105] width 26 height 12
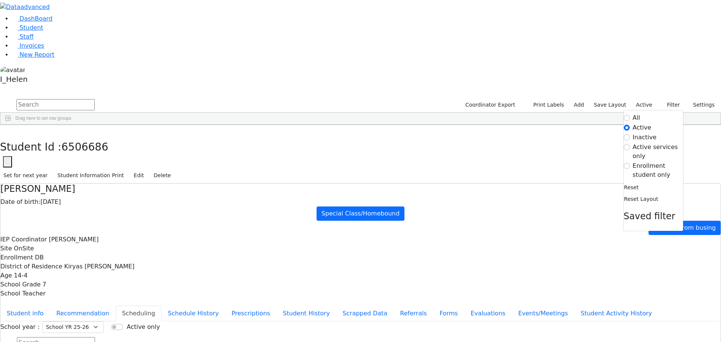
click at [636, 161] on label "Enrollment student only" at bounding box center [658, 170] width 50 height 18
click at [630, 163] on input "Enrollment student only" at bounding box center [627, 166] width 6 height 6
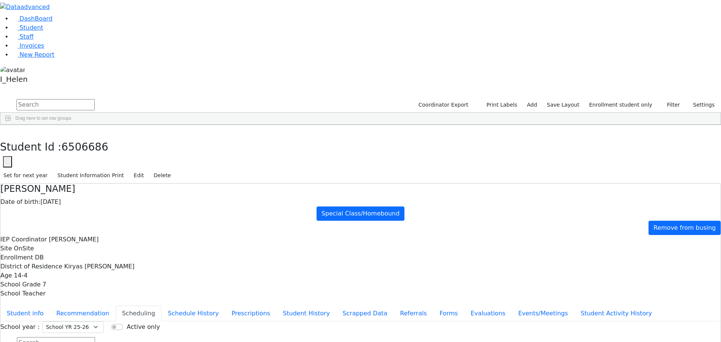
scroll to position [0, 0]
click at [85, 128] on span at bounding box center [81, 131] width 6 height 6
click at [91, 129] on span "general" at bounding box center [88, 132] width 6 height 6
click at [78, 128] on span at bounding box center [75, 131] width 6 height 6
click at [89, 211] on div "[PERSON_NAME]" at bounding box center [67, 216] width 44 height 11
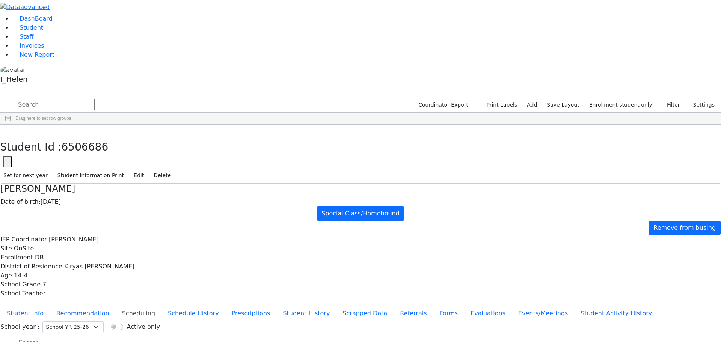
click at [89, 221] on div "[PERSON_NAME]" at bounding box center [67, 226] width 44 height 11
select select "212"
click at [50, 306] on button "Student info" at bounding box center [25, 314] width 50 height 16
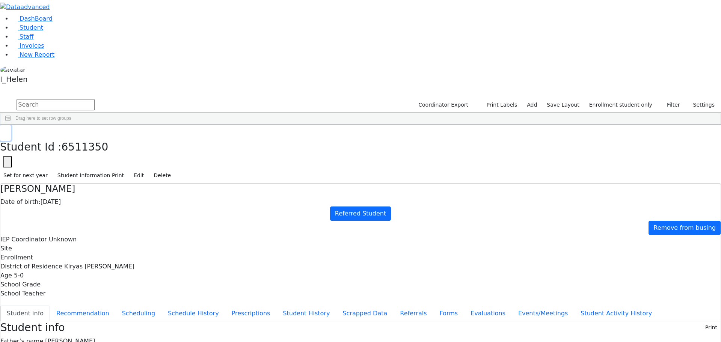
click at [8, 131] on icon "button" at bounding box center [5, 133] width 4 height 5
click at [32, 58] on span "New Report" at bounding box center [37, 54] width 35 height 7
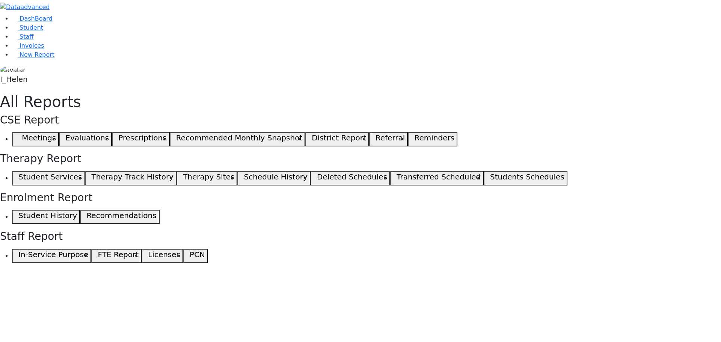
click at [18, 135] on span "button" at bounding box center [16, 139] width 3 height 9
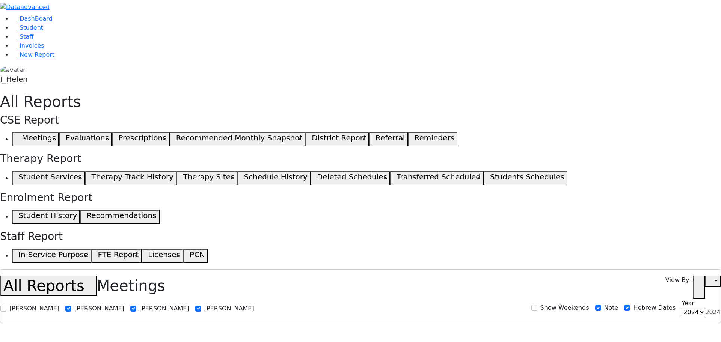
select select
